Goal: Find specific fact: Find specific fact

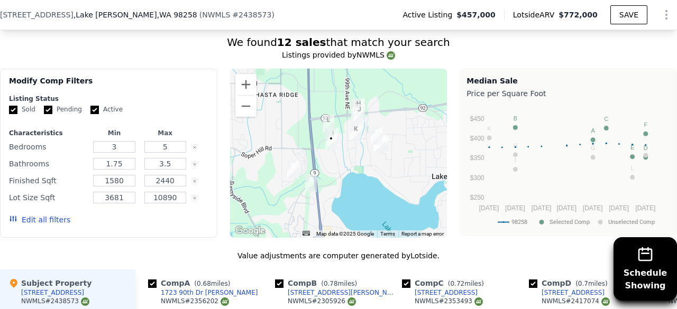
scroll to position [1163, 0]
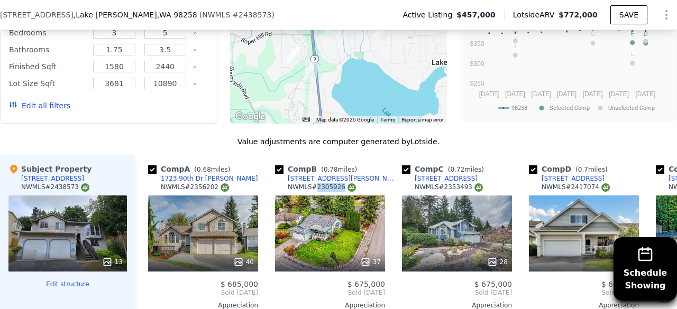
drag, startPoint x: 315, startPoint y: 179, endPoint x: 337, endPoint y: 180, distance: 22.2
click at [337, 183] on div "NWMLS # 2305926" at bounding box center [322, 187] width 68 height 9
copy div "2305926"
drag, startPoint x: 441, startPoint y: 180, endPoint x: 465, endPoint y: 180, distance: 23.8
click at [465, 183] on div "NWMLS # 2353493" at bounding box center [448, 187] width 68 height 9
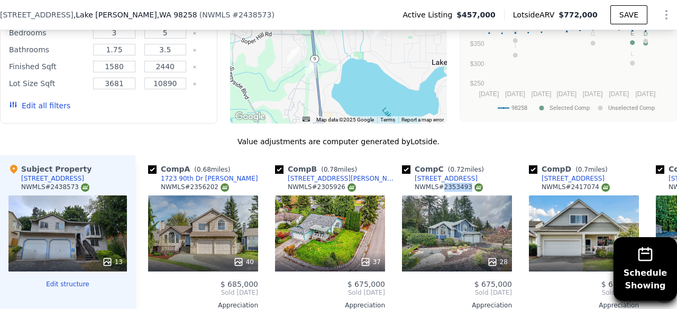
copy div "2353493"
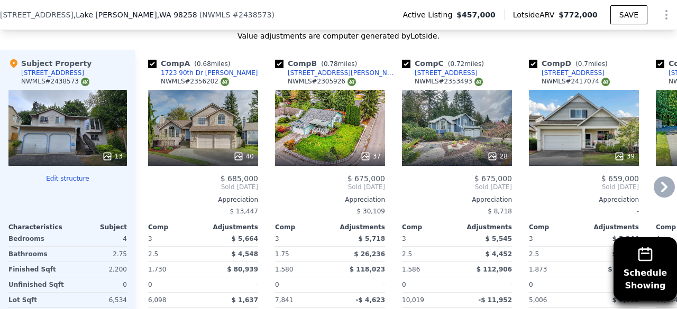
click at [654, 178] on icon at bounding box center [663, 187] width 21 height 21
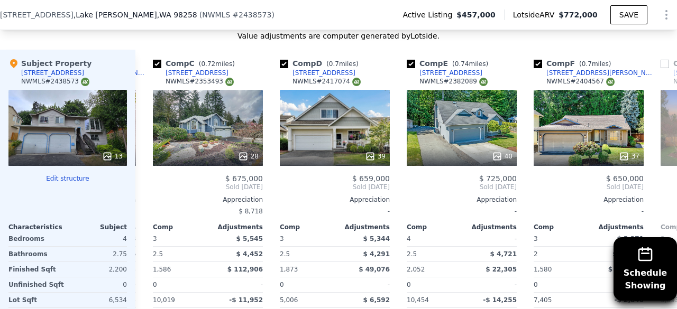
scroll to position [0, 254]
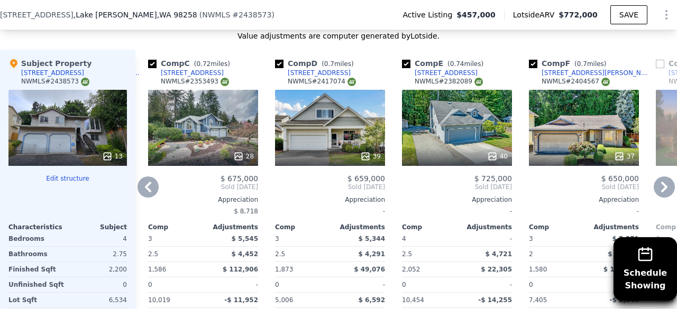
click at [654, 178] on icon at bounding box center [663, 187] width 21 height 21
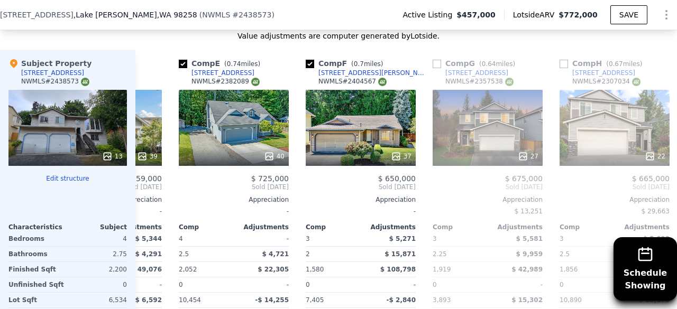
scroll to position [0, 507]
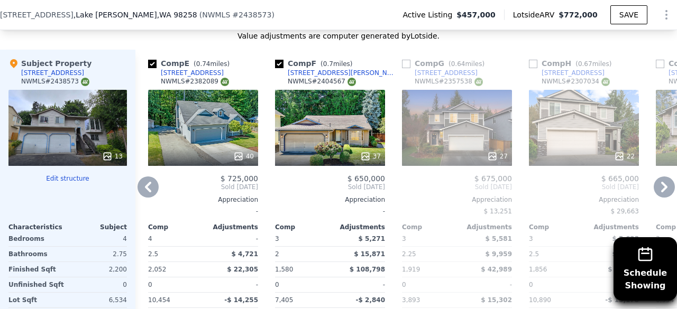
click at [654, 177] on icon at bounding box center [663, 187] width 21 height 21
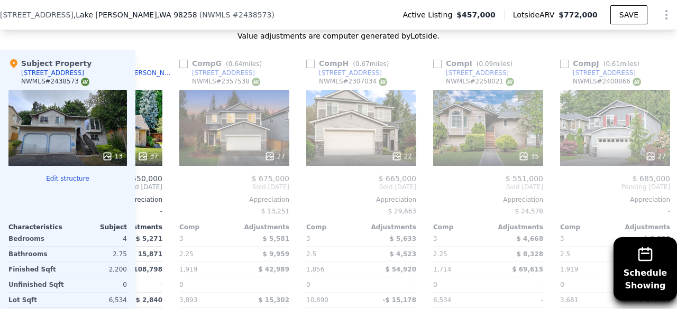
scroll to position [0, 761]
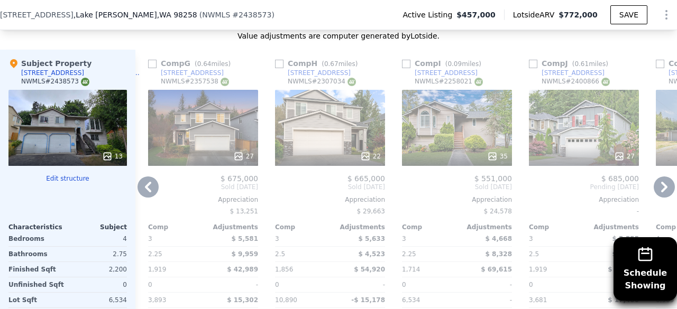
click at [661, 182] on icon at bounding box center [664, 187] width 6 height 11
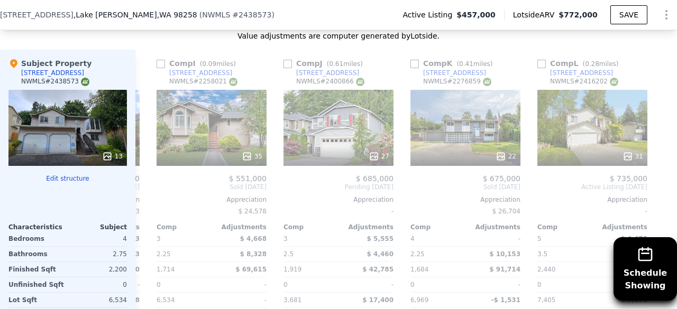
scroll to position [0, 1014]
drag, startPoint x: 570, startPoint y: 76, endPoint x: 590, endPoint y: 74, distance: 20.7
click at [590, 77] on div "NWMLS # 2416202" at bounding box center [584, 81] width 68 height 9
copy div "2416202"
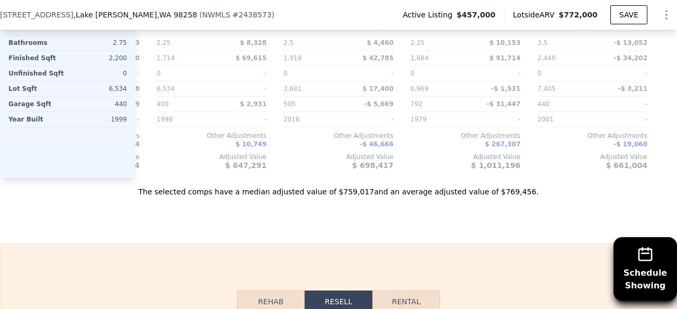
scroll to position [1374, 0]
